Goal: Task Accomplishment & Management: Manage account settings

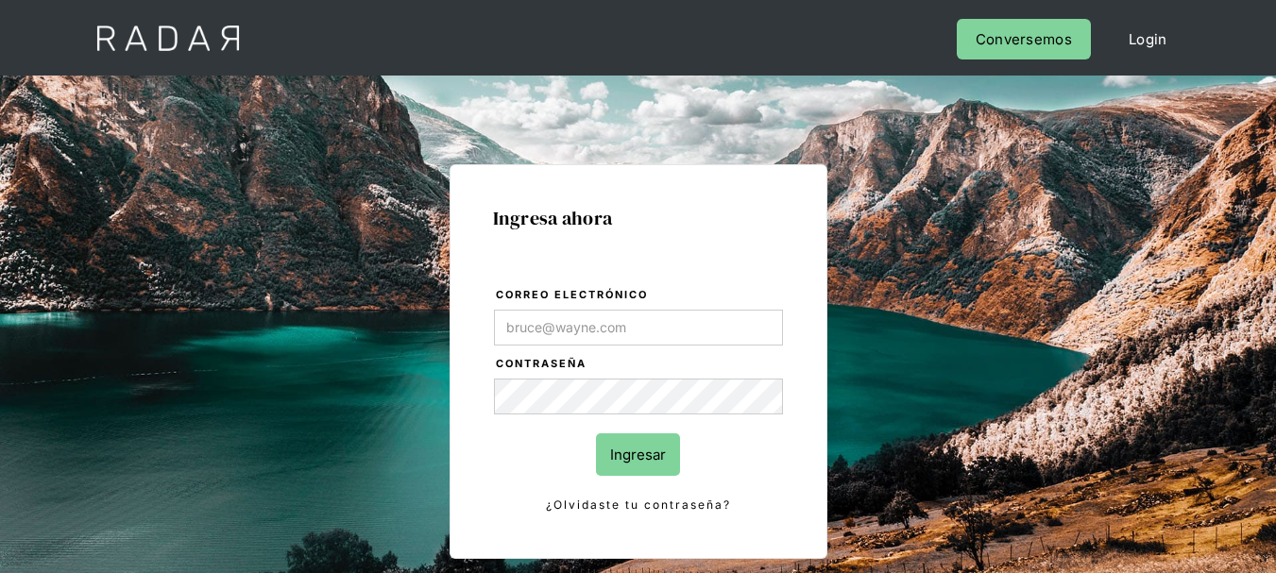
type input "[EMAIL_ADDRESS][DOMAIN_NAME]"
click at [648, 457] on input "Ingresar" at bounding box center [638, 455] width 84 height 43
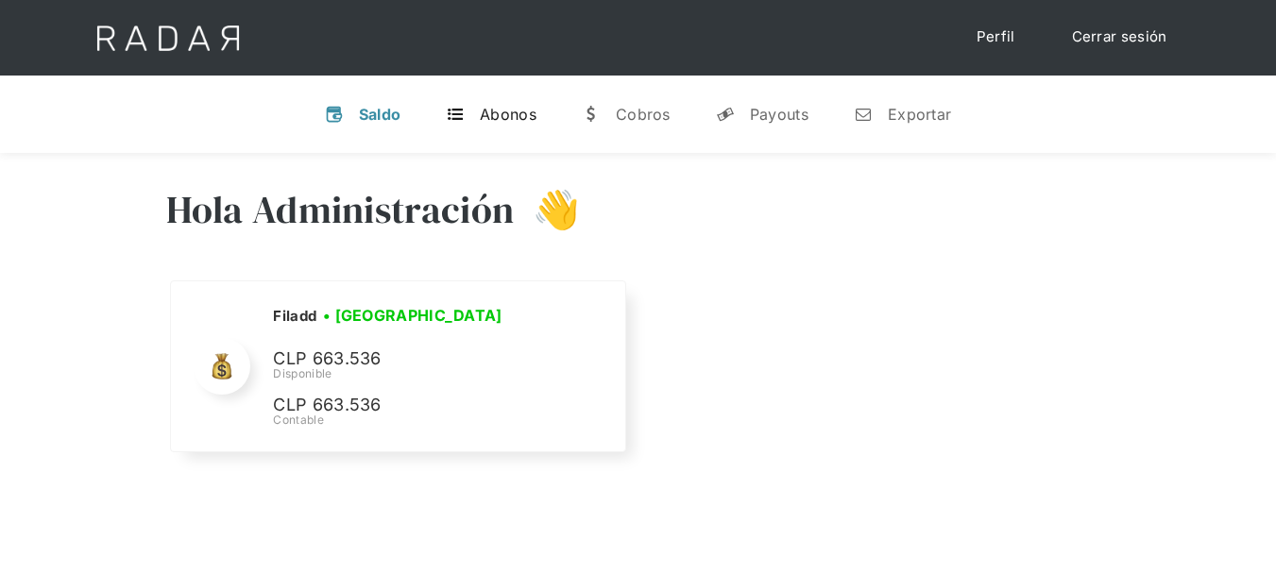
click at [457, 121] on div "t" at bounding box center [455, 114] width 19 height 19
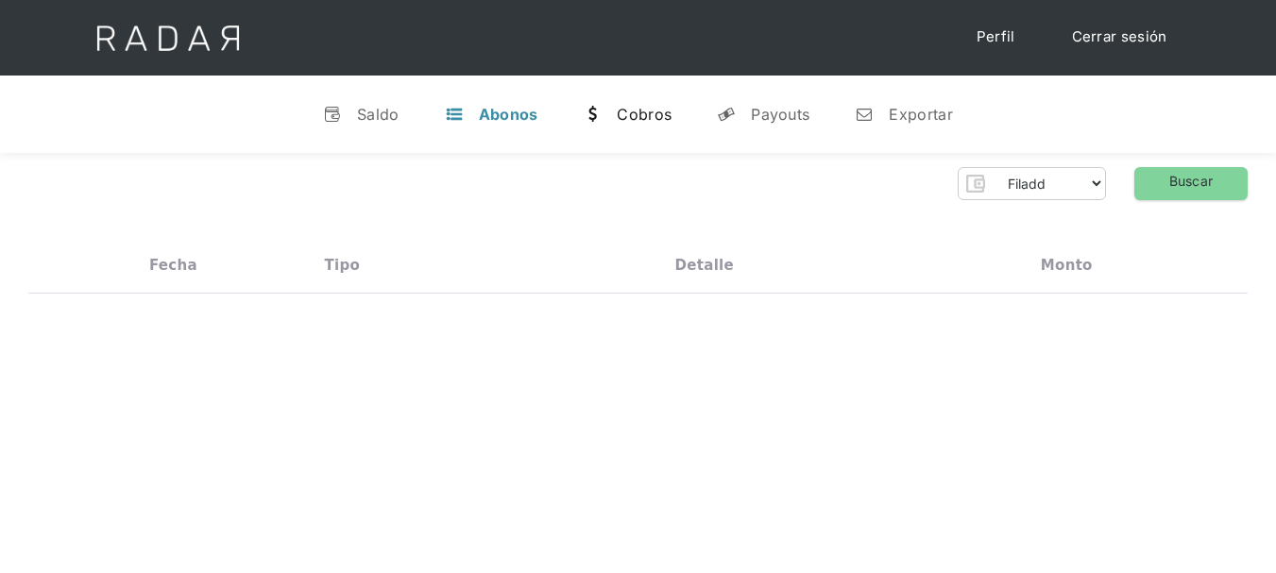
click at [630, 113] on div "Cobros" at bounding box center [644, 114] width 55 height 19
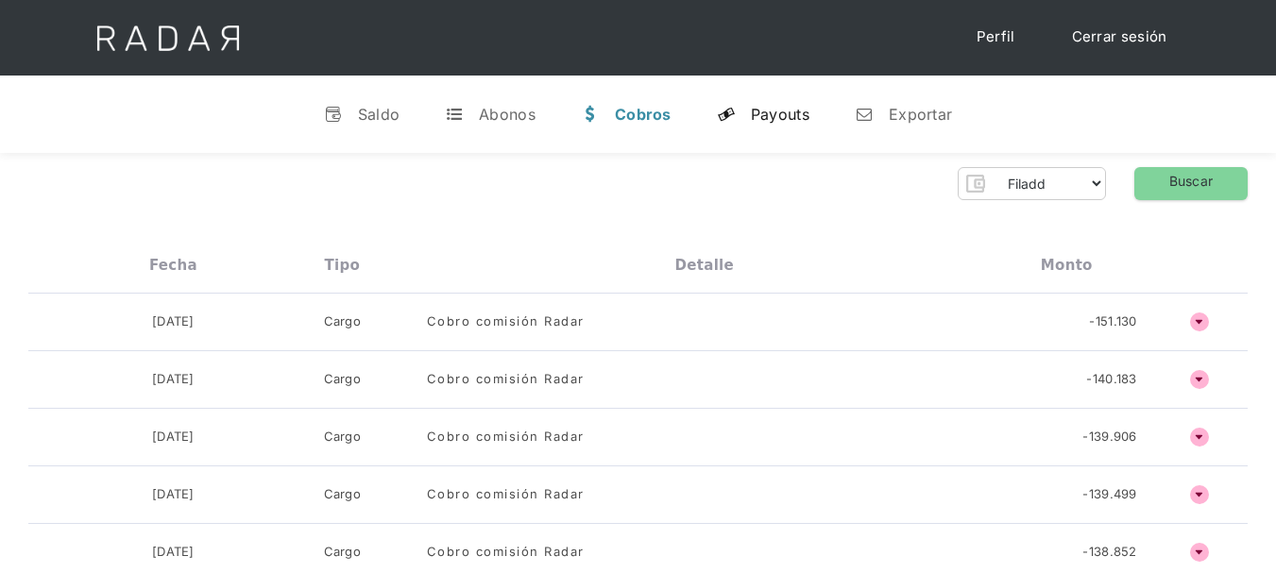
click at [756, 110] on div "Payouts" at bounding box center [780, 114] width 59 height 19
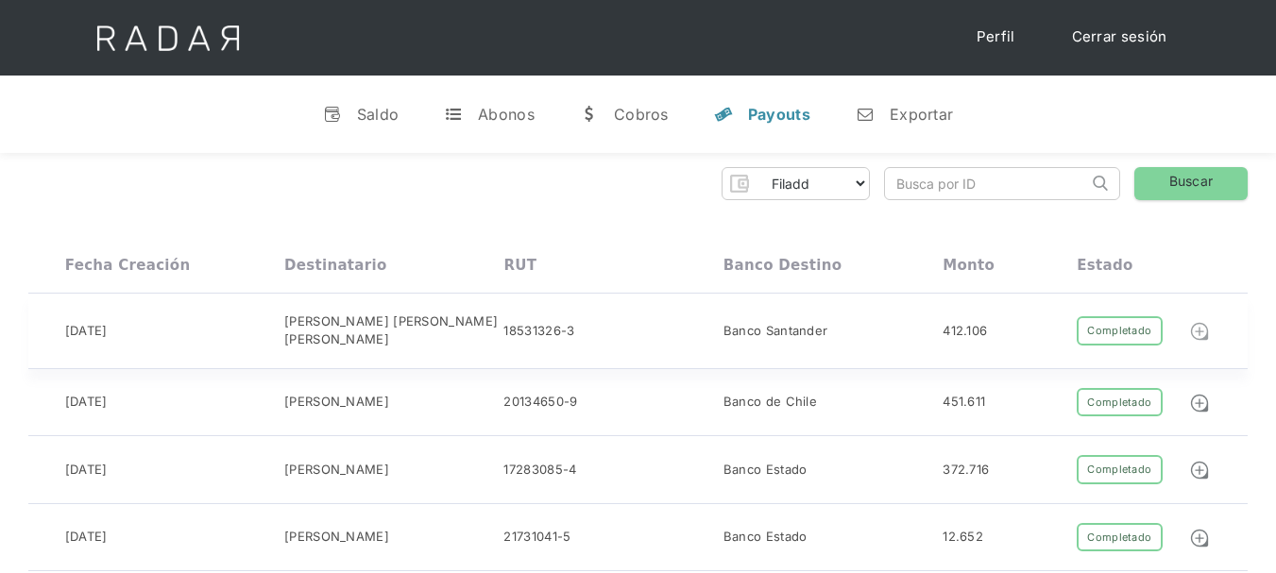
click at [1195, 330] on img at bounding box center [1199, 331] width 21 height 21
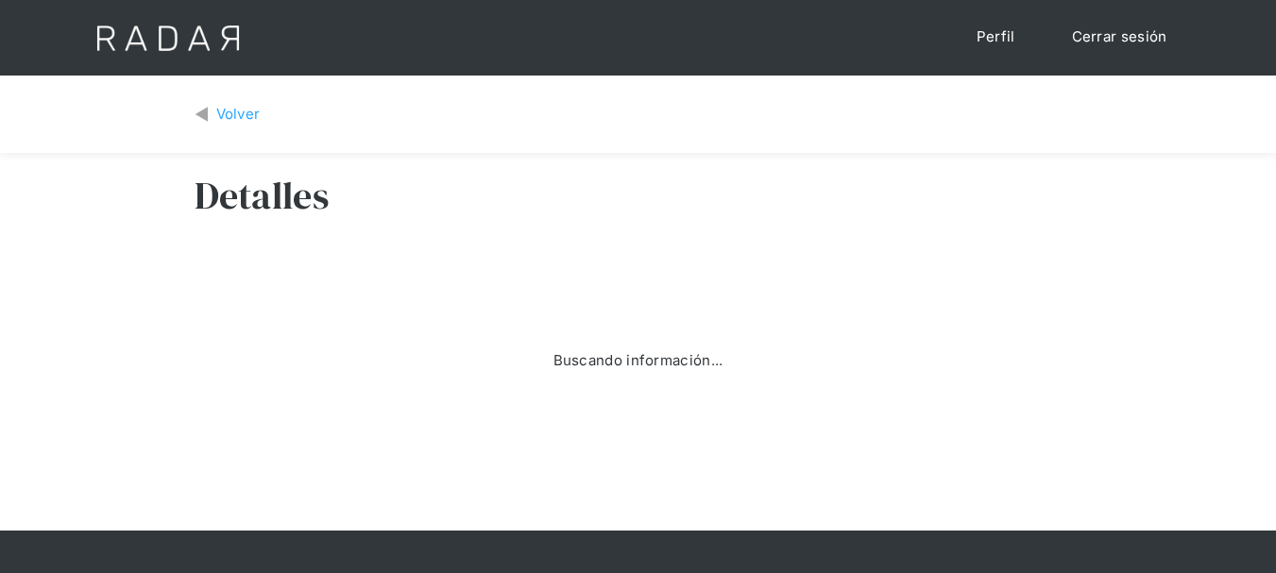
click at [219, 114] on div "Volver" at bounding box center [238, 115] width 44 height 22
